Goal: Find specific page/section: Find specific page/section

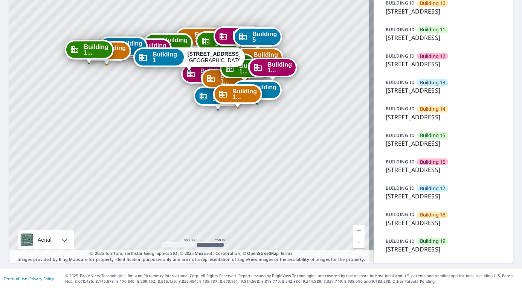
scroll to position [415, 0]
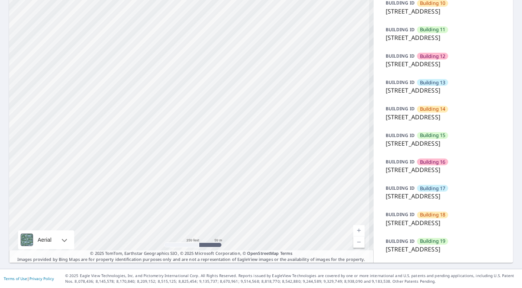
drag, startPoint x: 217, startPoint y: 46, endPoint x: 270, endPoint y: 217, distance: 179.1
click at [437, 245] on span "Building 19" at bounding box center [433, 241] width 26 height 7
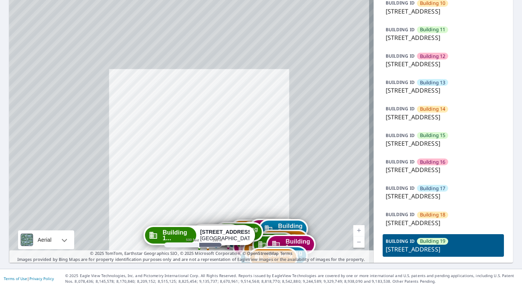
drag, startPoint x: 187, startPoint y: 88, endPoint x: 199, endPoint y: 165, distance: 77.8
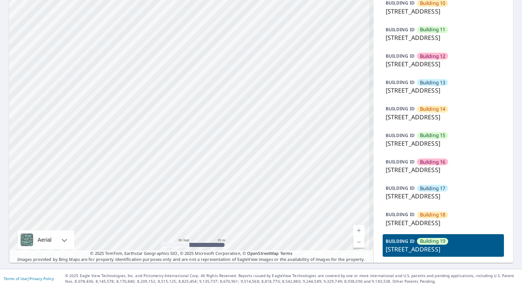
drag, startPoint x: 205, startPoint y: 168, endPoint x: 168, endPoint y: 144, distance: 43.6
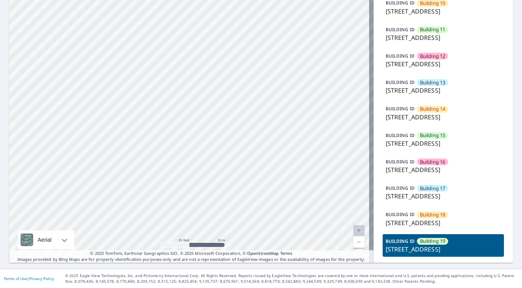
drag, startPoint x: 249, startPoint y: 270, endPoint x: 226, endPoint y: 170, distance: 102.8
drag, startPoint x: 176, startPoint y: 134, endPoint x: 176, endPoint y: 148, distance: 14.3
click at [177, 282] on span "Building 1..." at bounding box center [179, 287] width 30 height 11
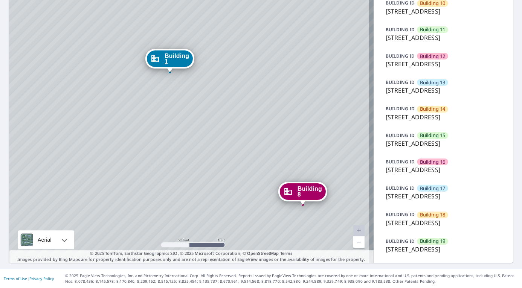
drag, startPoint x: 176, startPoint y: 129, endPoint x: 99, endPoint y: 136, distance: 77.2
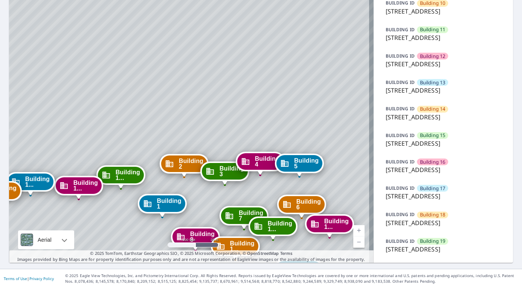
drag, startPoint x: 112, startPoint y: 119, endPoint x: 296, endPoint y: 141, distance: 185.6
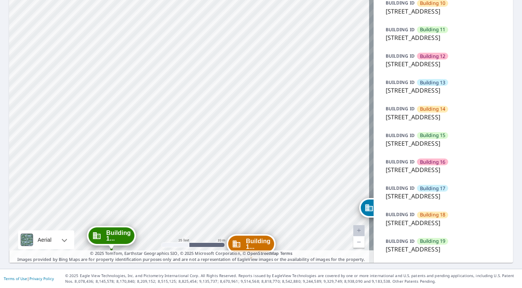
drag, startPoint x: 104, startPoint y: 127, endPoint x: 231, endPoint y: 160, distance: 131.7
